Goal: Transaction & Acquisition: Purchase product/service

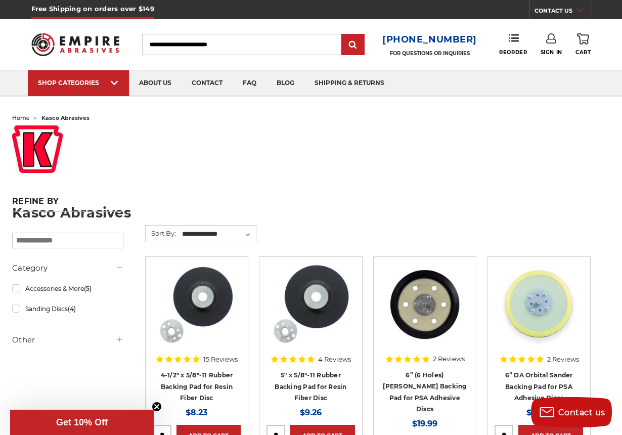
click at [261, 42] on input "Search" at bounding box center [241, 44] width 199 height 21
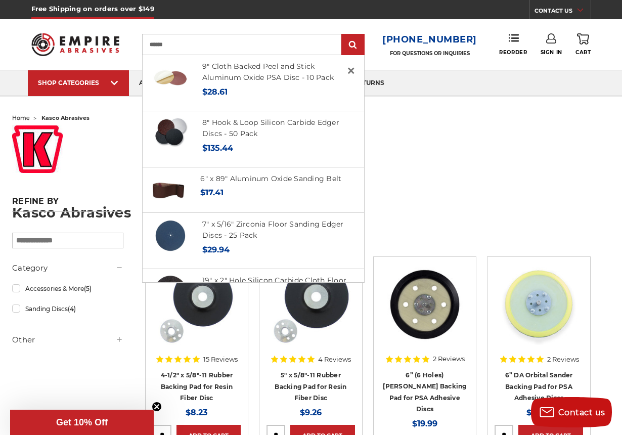
type input "******"
click at [357, 45] on input "submit" at bounding box center [353, 45] width 20 height 20
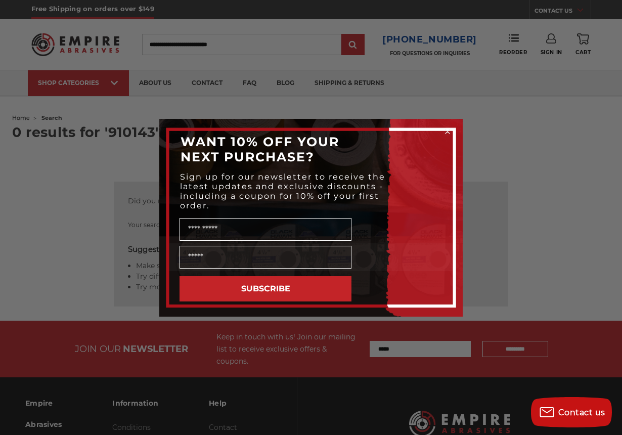
click at [286, 44] on div "Close dialog WANT 10% OFF YOUR NEXT PURCHASE? Sign up for our newsletter to rec…" at bounding box center [311, 217] width 622 height 435
click at [78, 276] on div "Close dialog WANT 10% OFF YOUR NEXT PURCHASE? Sign up for our newsletter to rec…" at bounding box center [311, 217] width 622 height 435
click at [447, 130] on circle "Close dialog" at bounding box center [448, 132] width 10 height 10
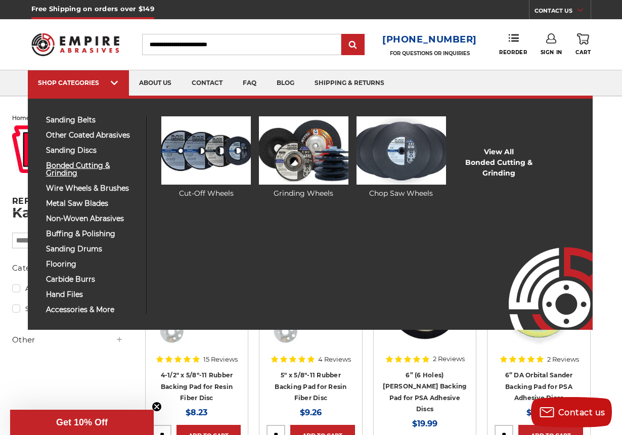
click at [64, 167] on span "bonded cutting & grinding" at bounding box center [92, 169] width 93 height 15
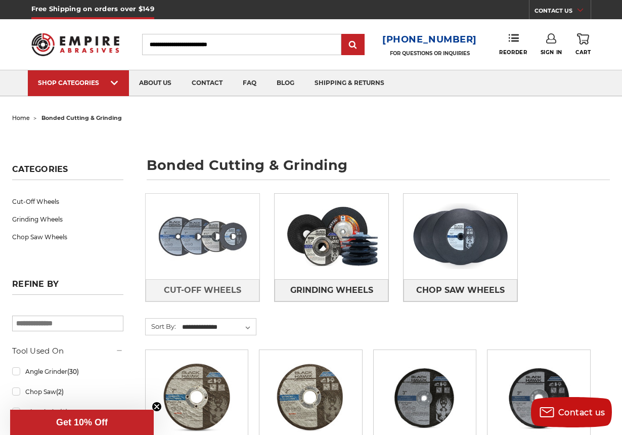
click at [214, 232] on img at bounding box center [203, 236] width 114 height 80
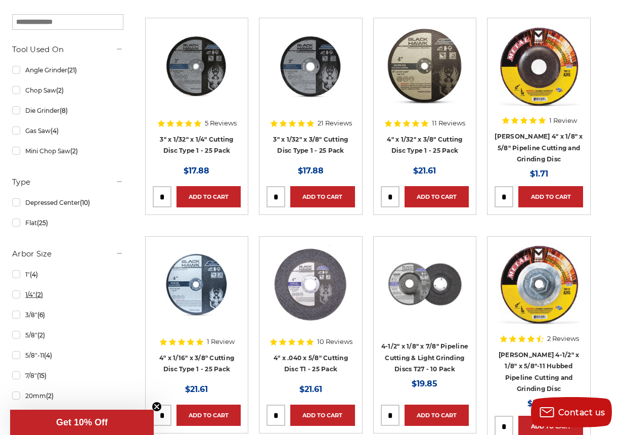
scroll to position [460, 0]
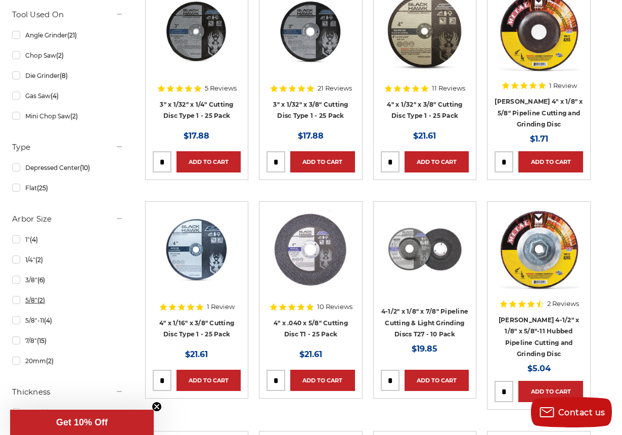
click at [16, 303] on link "5/8" (2)" at bounding box center [67, 300] width 111 height 18
